Goal: Information Seeking & Learning: Learn about a topic

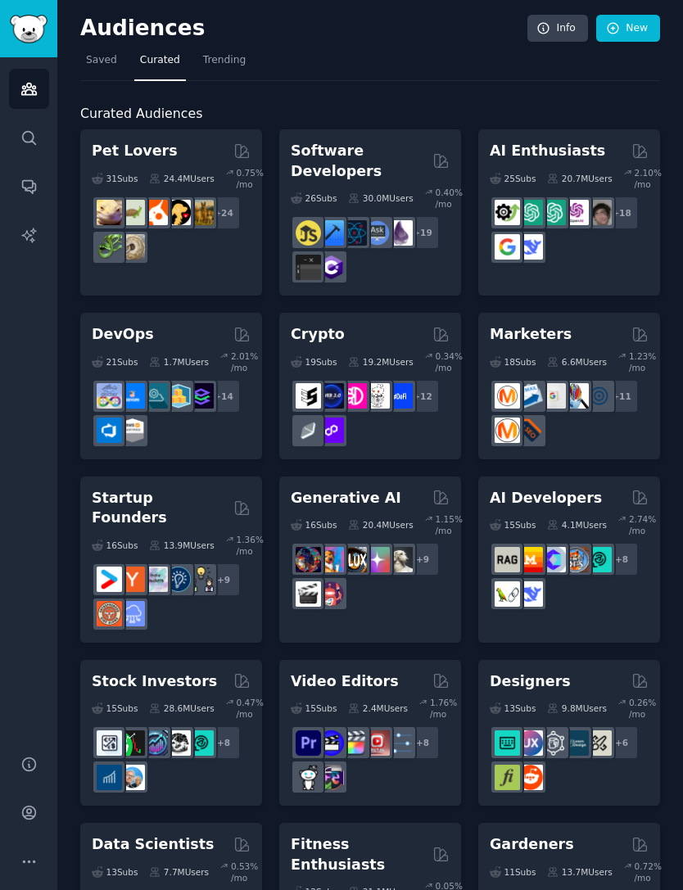
click at [374, 141] on h2 "Software Developers" at bounding box center [359, 161] width 136 height 40
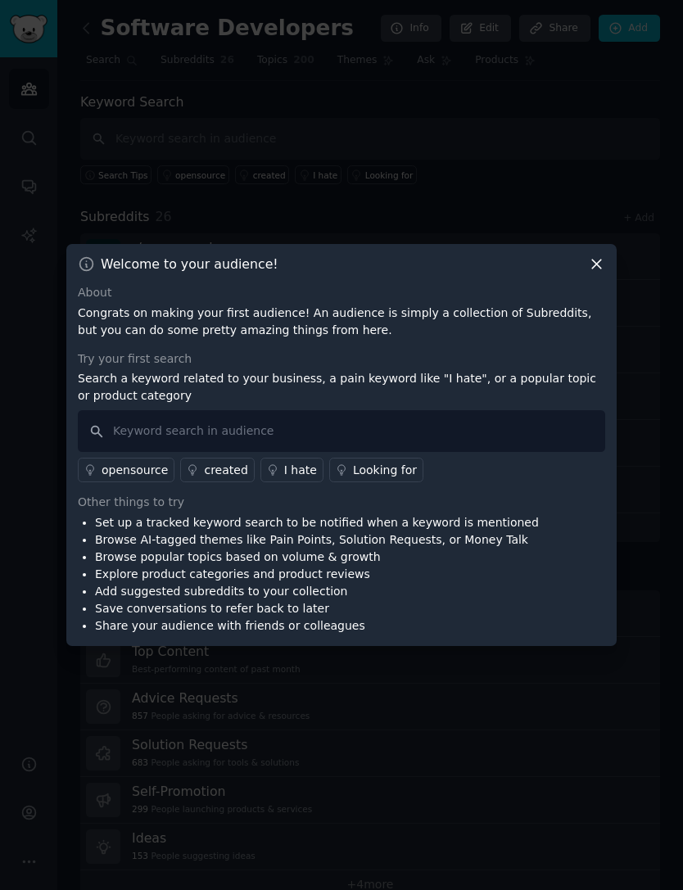
scroll to position [52, 0]
click at [598, 284] on div "About" at bounding box center [341, 292] width 527 height 17
click at [604, 255] on icon at bounding box center [596, 263] width 17 height 17
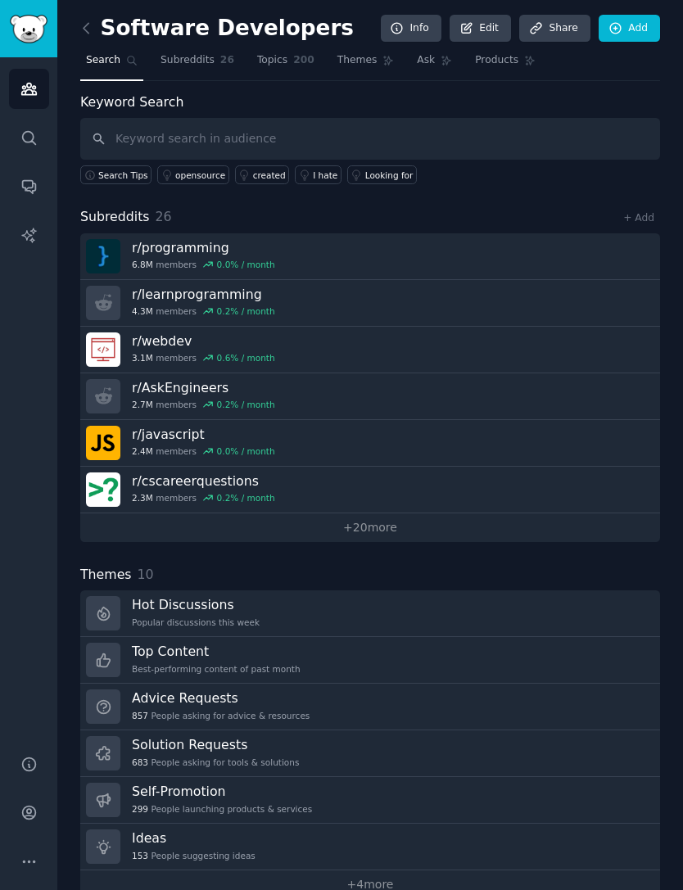
click at [587, 280] on link "r/ learnprogramming 4.3M members 0.2 % / month" at bounding box center [370, 303] width 580 height 47
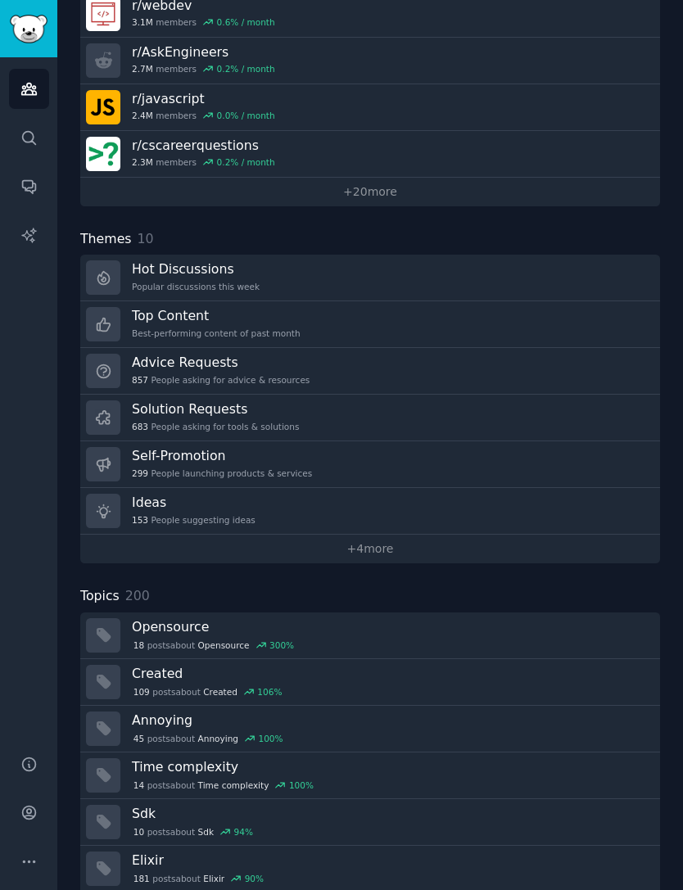
scroll to position [335, 0]
click at [567, 396] on link "Solution Requests 683 People asking for tools & solutions" at bounding box center [370, 419] width 580 height 47
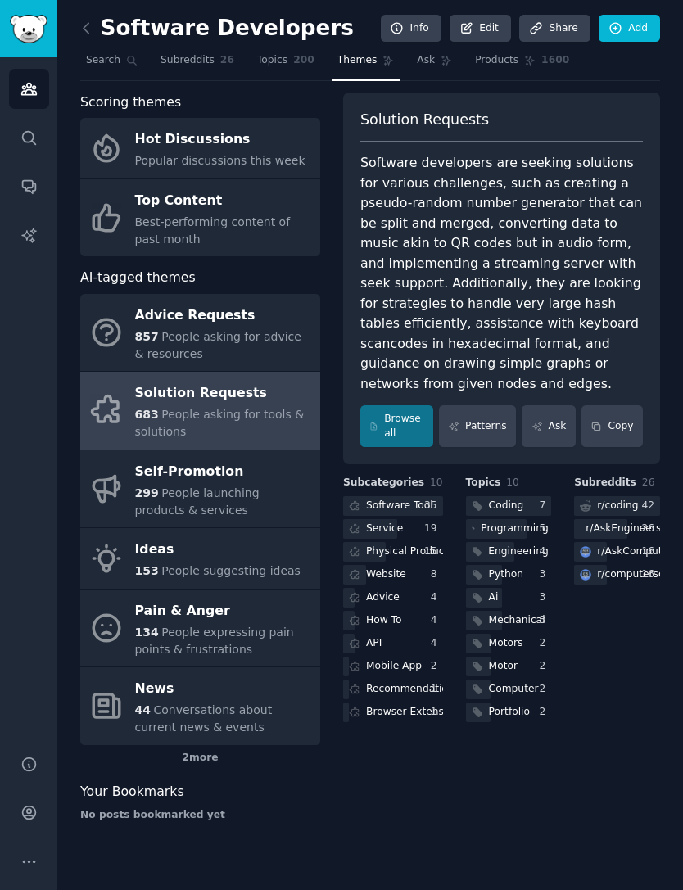
click at [424, 499] on div "35" at bounding box center [433, 506] width 19 height 15
click at [133, 528] on link "Ideas 153 People suggesting ideas" at bounding box center [200, 558] width 240 height 61
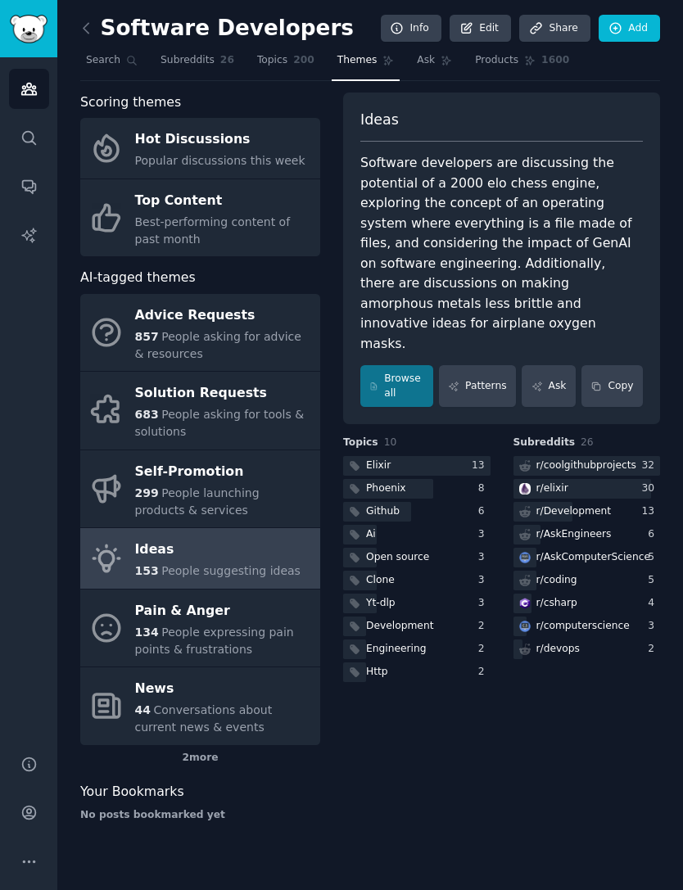
click at [586, 571] on div "r/ coding" at bounding box center [586, 581] width 147 height 20
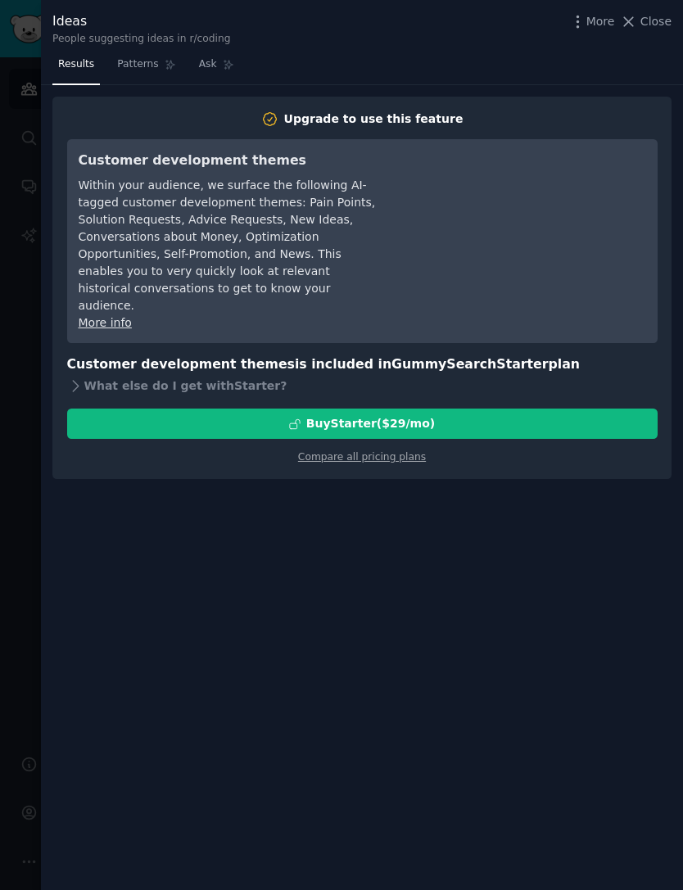
click at [636, 23] on icon at bounding box center [628, 21] width 17 height 17
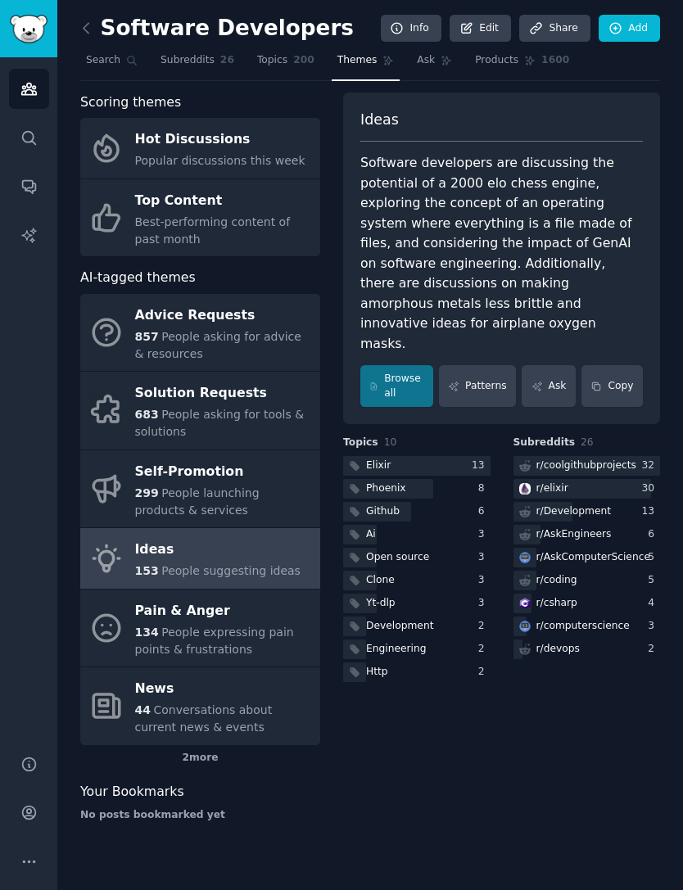
click at [102, 62] on span "Search" at bounding box center [103, 60] width 34 height 15
